Goal: Task Accomplishment & Management: Complete application form

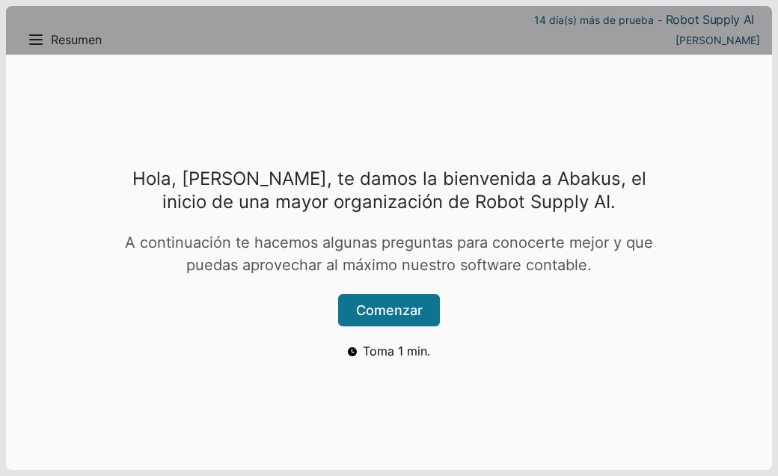
click at [410, 317] on button "Comenzar" at bounding box center [389, 310] width 102 height 32
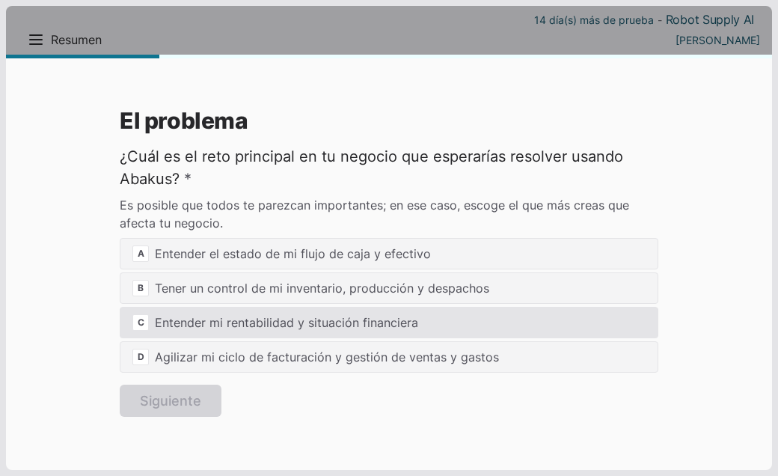
click at [319, 322] on div "C Entender mi rentabilidad y situación financiera" at bounding box center [389, 322] width 539 height 31
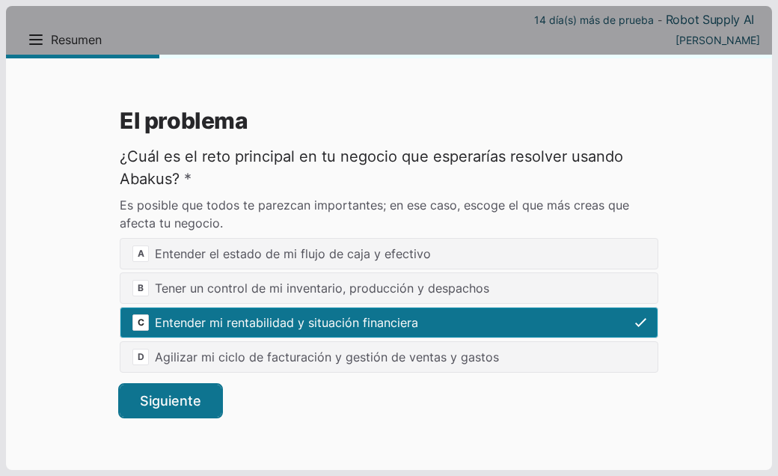
click at [174, 393] on button "Siguiente" at bounding box center [171, 401] width 102 height 32
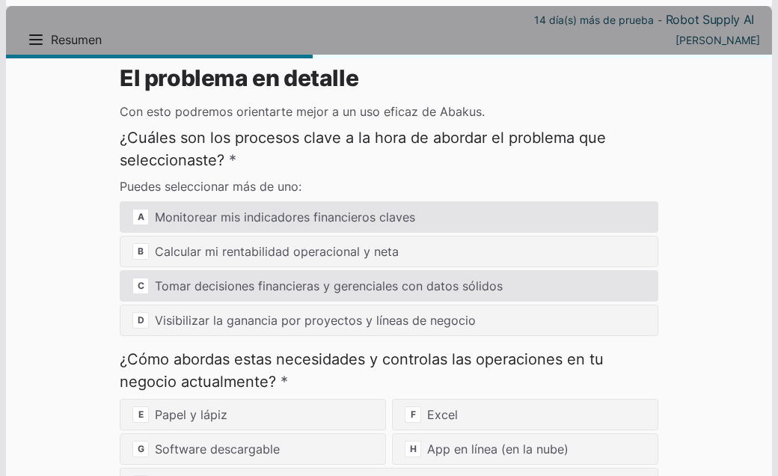
scroll to position [15, 0]
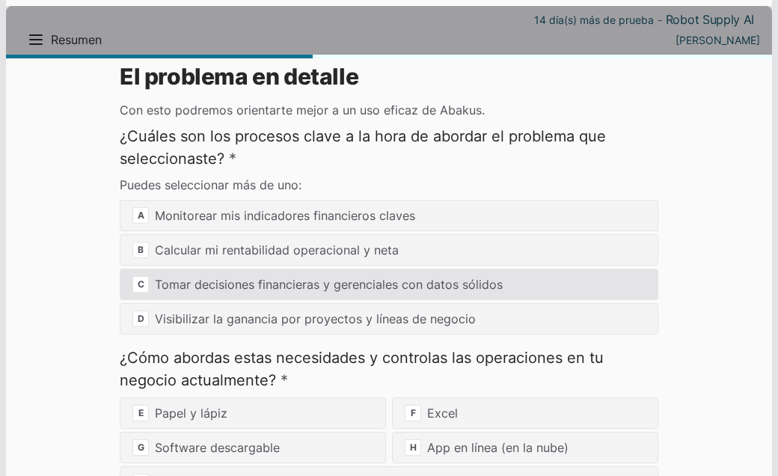
click at [201, 290] on div "C Tomar decisiones financieras y gerenciales con datos sólidos" at bounding box center [389, 284] width 539 height 31
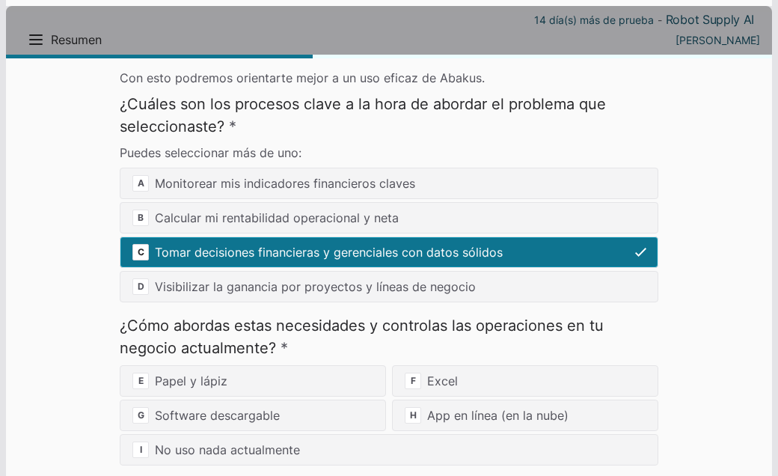
scroll to position [109, 0]
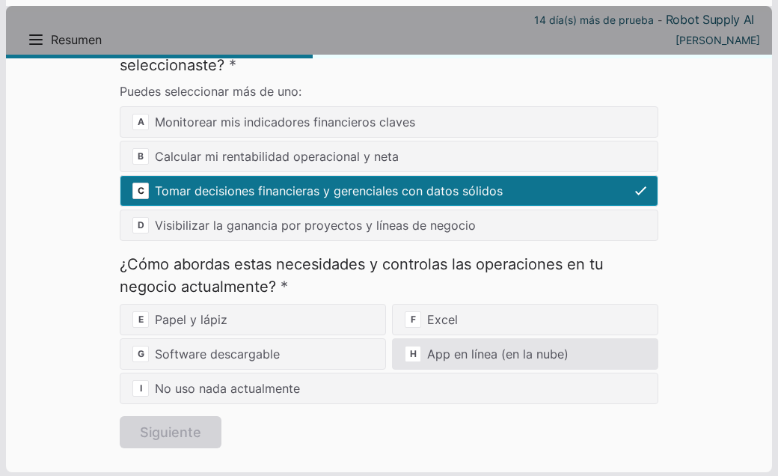
click at [442, 348] on div "H App en línea (en la nube)" at bounding box center [525, 353] width 266 height 31
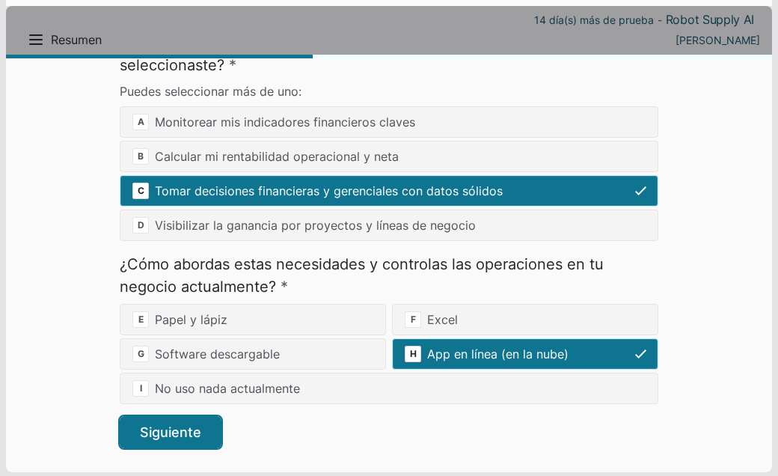
click at [152, 435] on button "Siguiente" at bounding box center [171, 432] width 102 height 32
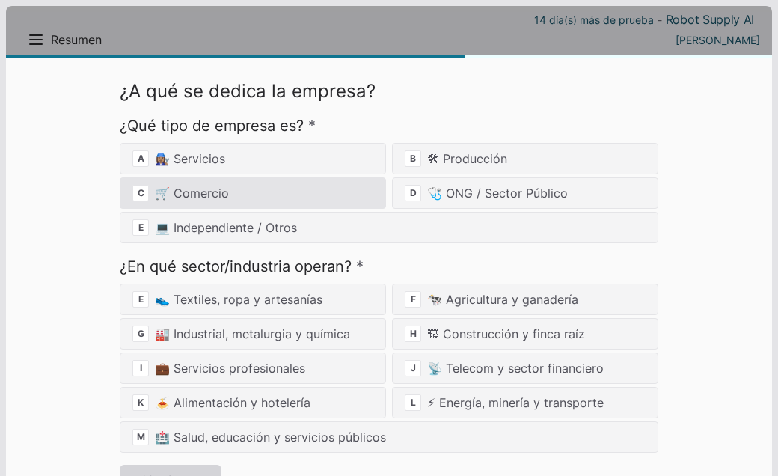
click at [257, 193] on div "C 🛒 Comercio" at bounding box center [253, 192] width 266 height 31
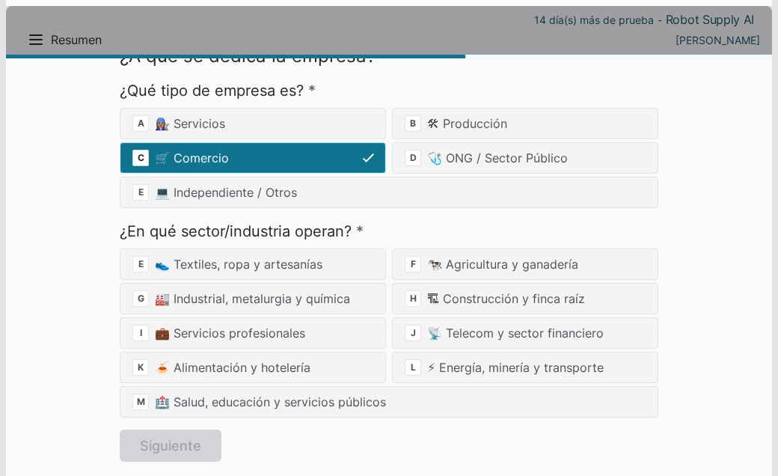
scroll to position [49, 0]
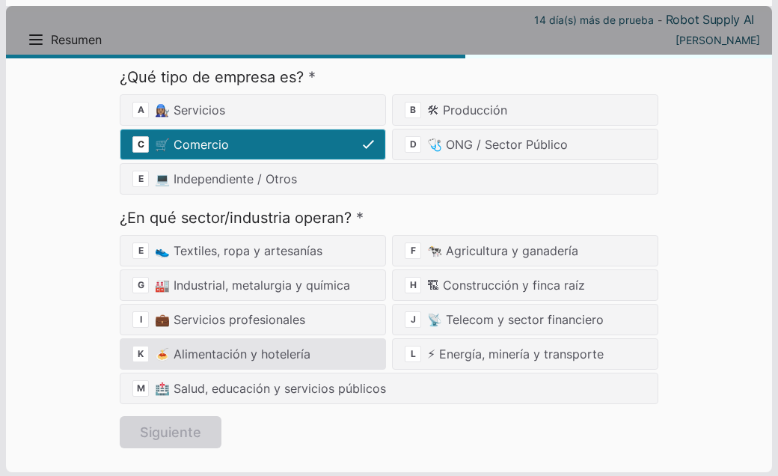
click at [214, 355] on div "K 🍝 Alimentación y hotelería" at bounding box center [253, 353] width 266 height 31
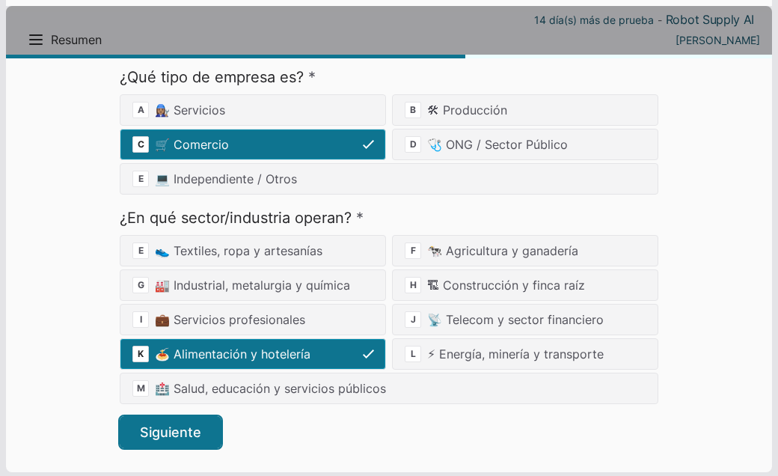
click at [178, 424] on button "Siguiente" at bounding box center [171, 432] width 102 height 32
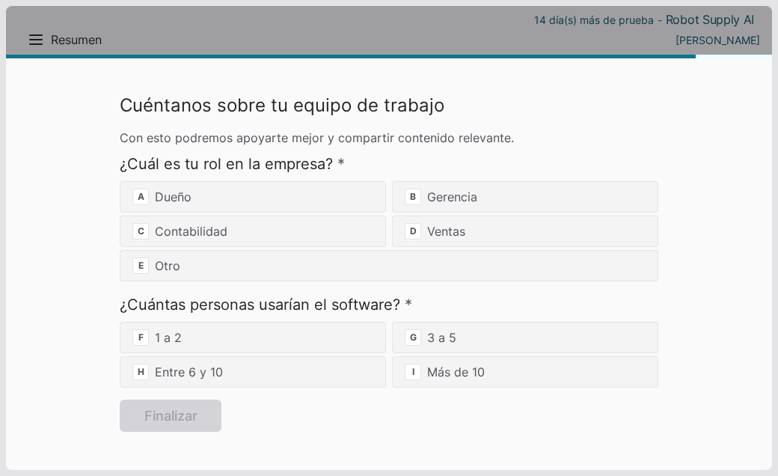
scroll to position [0, 0]
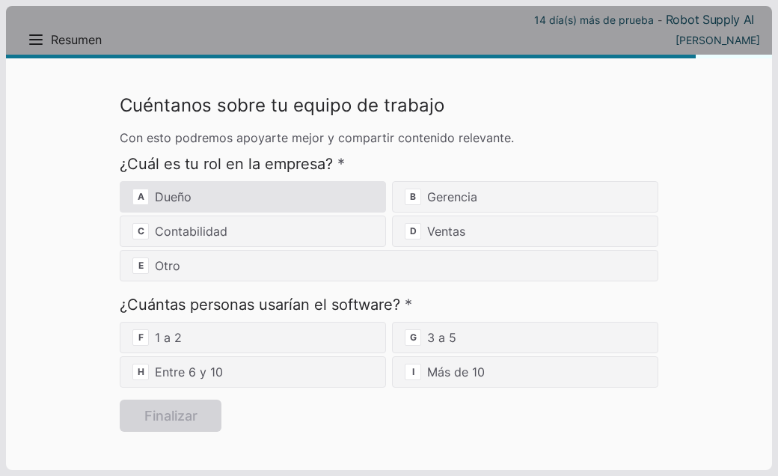
click at [225, 204] on div "A Dueño" at bounding box center [253, 196] width 266 height 31
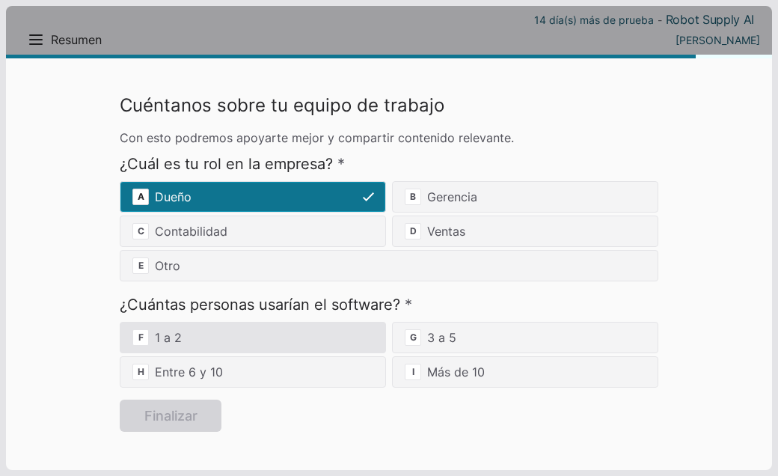
click at [189, 339] on div "F 1 a 2" at bounding box center [253, 337] width 266 height 31
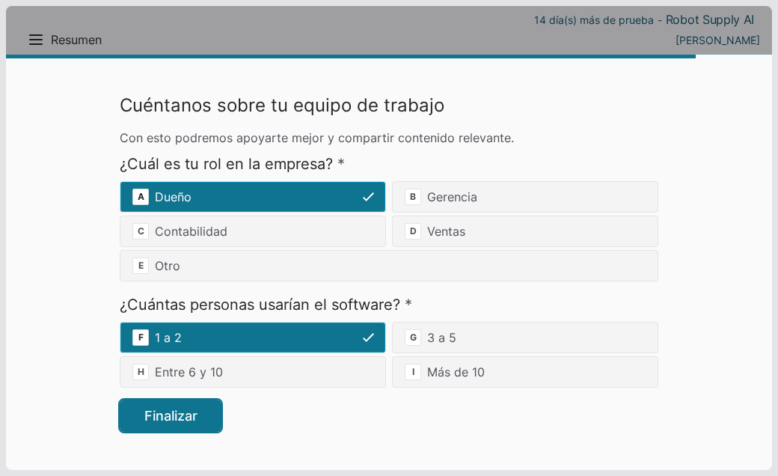
click at [175, 416] on button "Finalizar" at bounding box center [171, 416] width 102 height 32
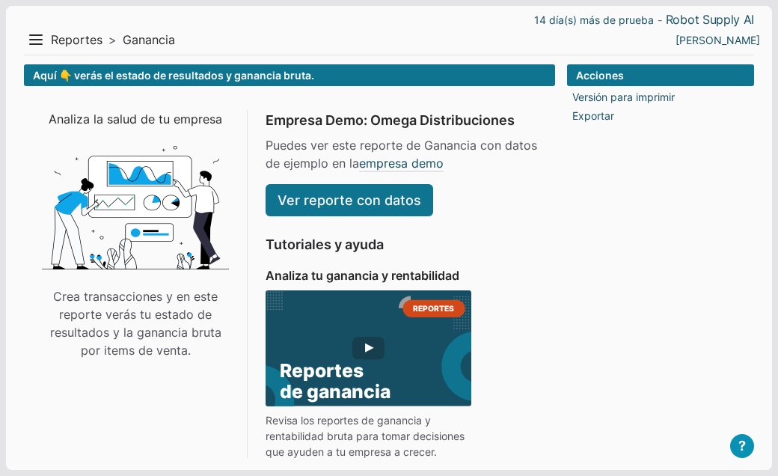
click at [321, 204] on link "Ver reporte con datos" at bounding box center [350, 200] width 168 height 32
